Goal: Transaction & Acquisition: Download file/media

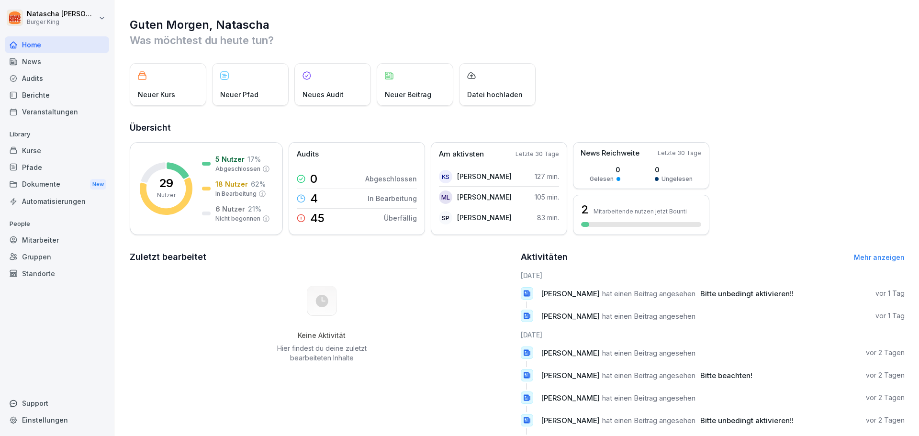
click at [45, 186] on div "Dokumente New" at bounding box center [57, 185] width 104 height 18
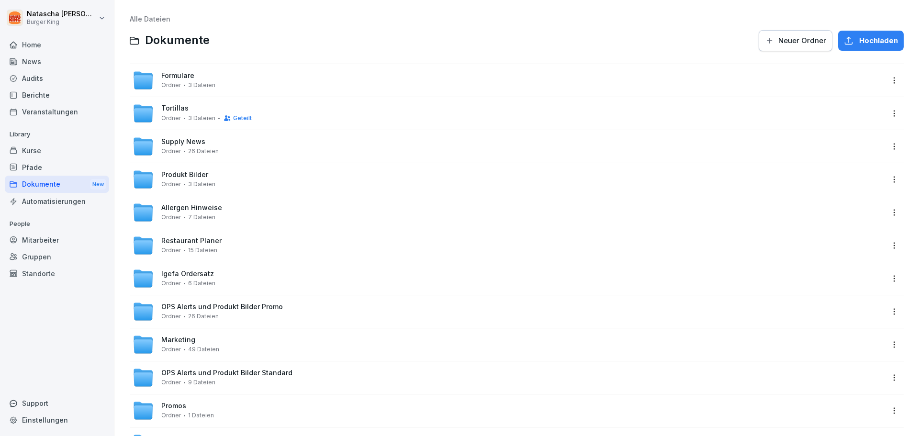
click at [182, 80] on div "Formulare Ordner 3 Dateien" at bounding box center [188, 80] width 54 height 17
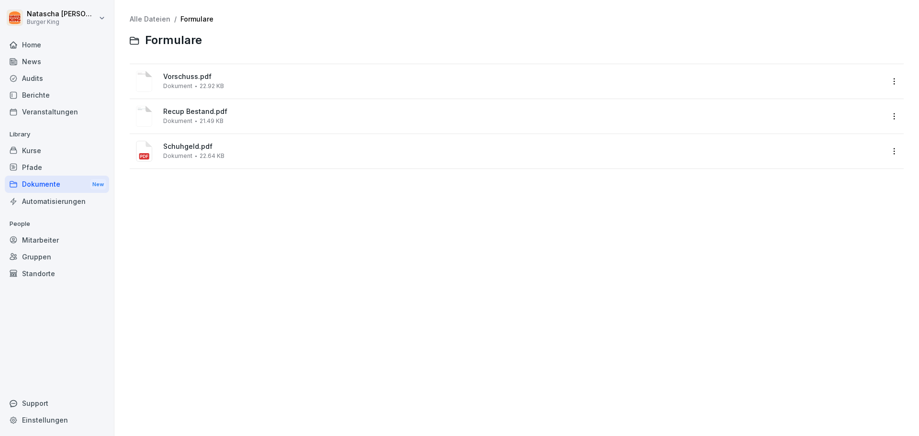
click at [206, 78] on span "Vorschuss.pdf" at bounding box center [523, 77] width 720 height 8
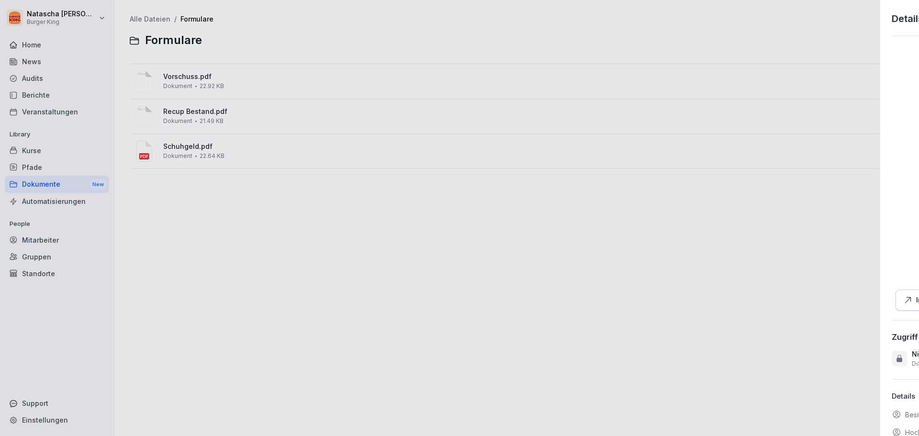
click at [206, 78] on div at bounding box center [459, 218] width 919 height 436
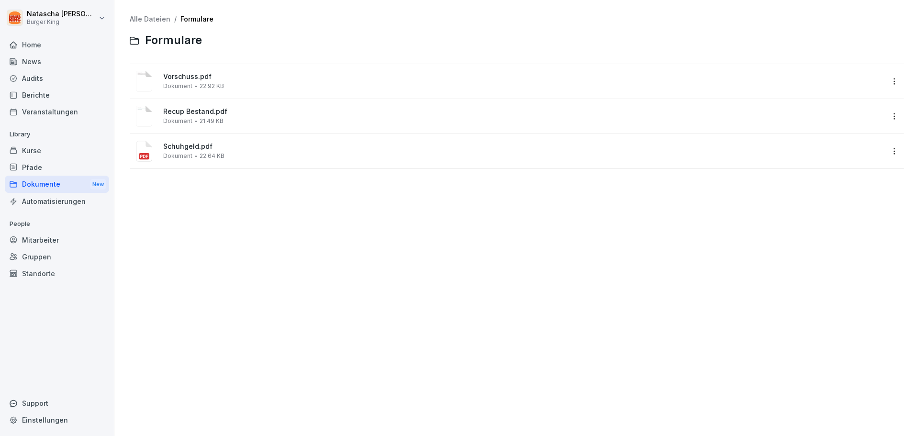
click at [172, 81] on div "Vorschuss.pdf Dokument 22.92 KB" at bounding box center [523, 81] width 720 height 17
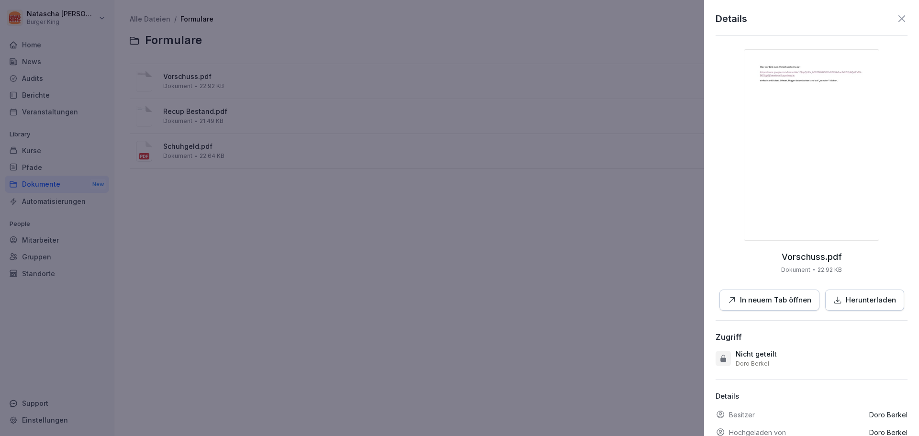
click at [896, 20] on icon at bounding box center [901, 18] width 11 height 11
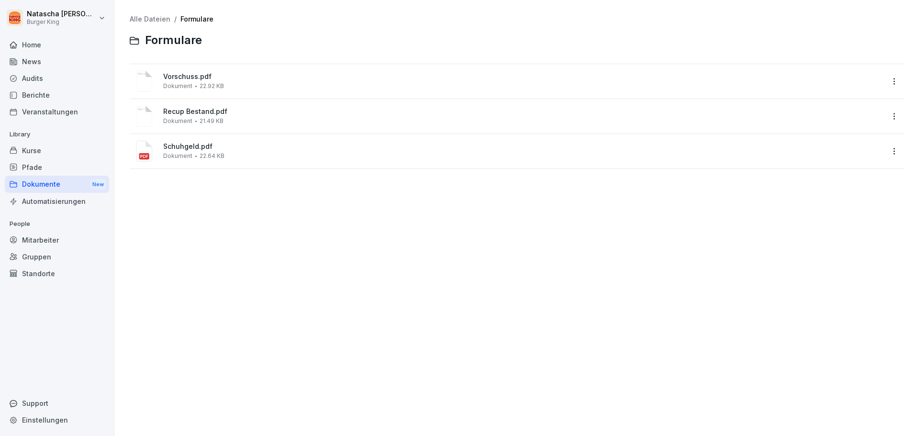
click at [180, 84] on span "Dokument" at bounding box center [177, 86] width 29 height 7
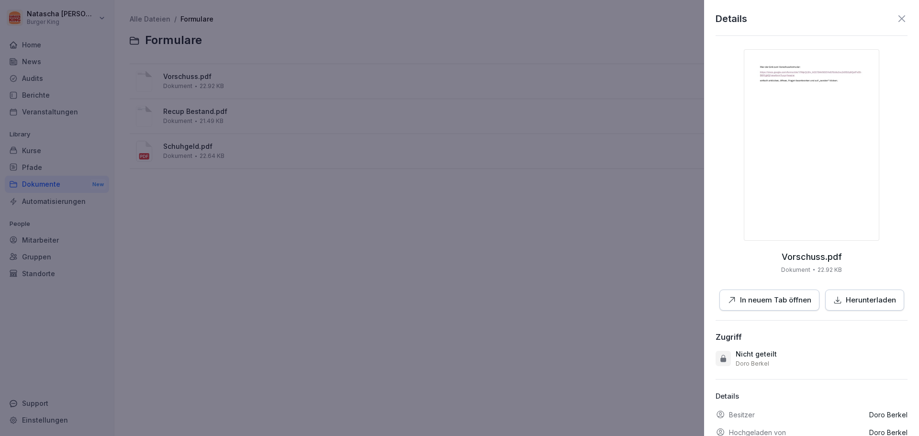
click at [855, 300] on p "Herunterladen" at bounding box center [871, 300] width 50 height 11
